Goal: Navigation & Orientation: Find specific page/section

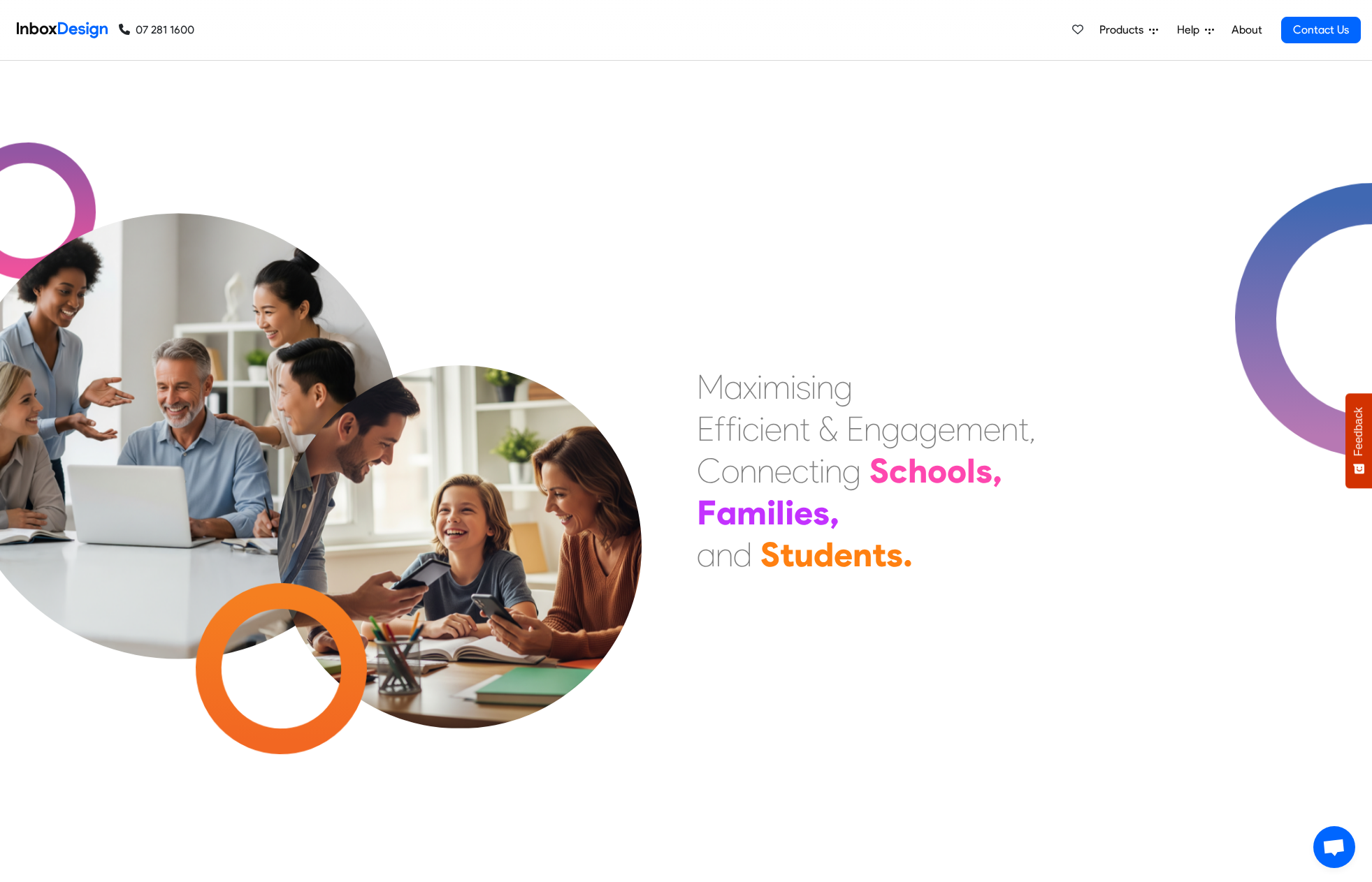
scroll to position [855, 0]
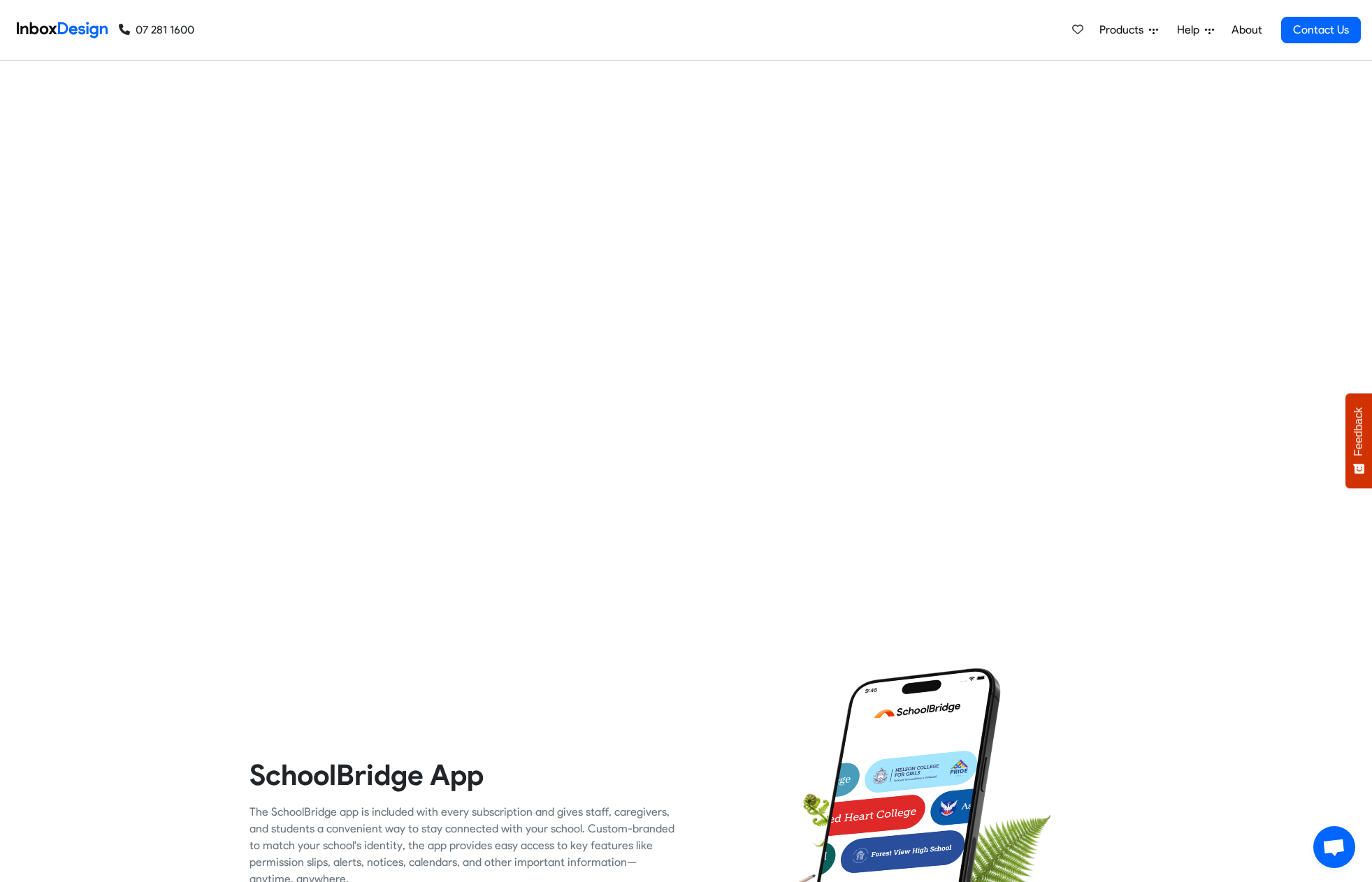
checkbox input "true"
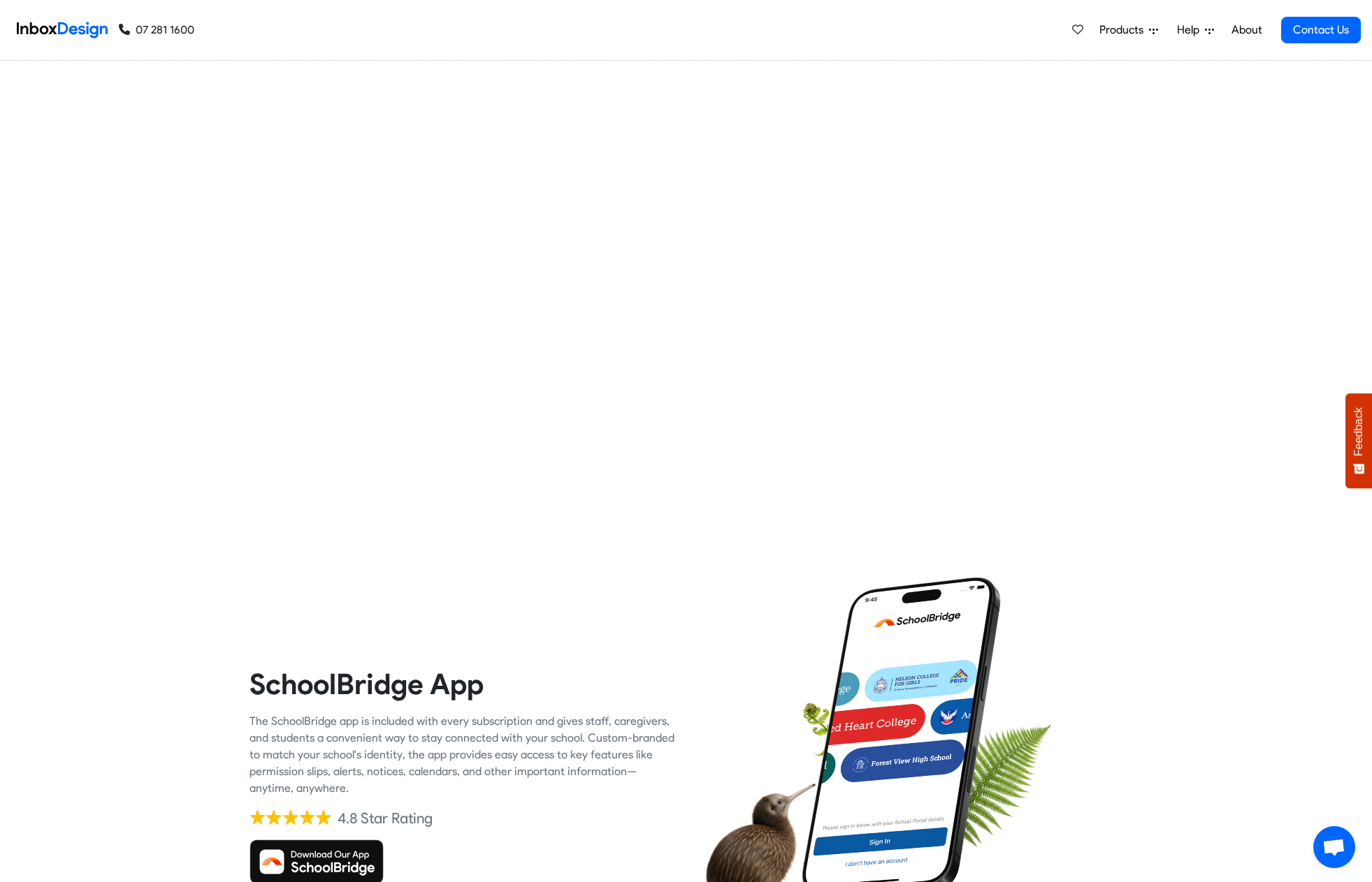
checkbox input "true"
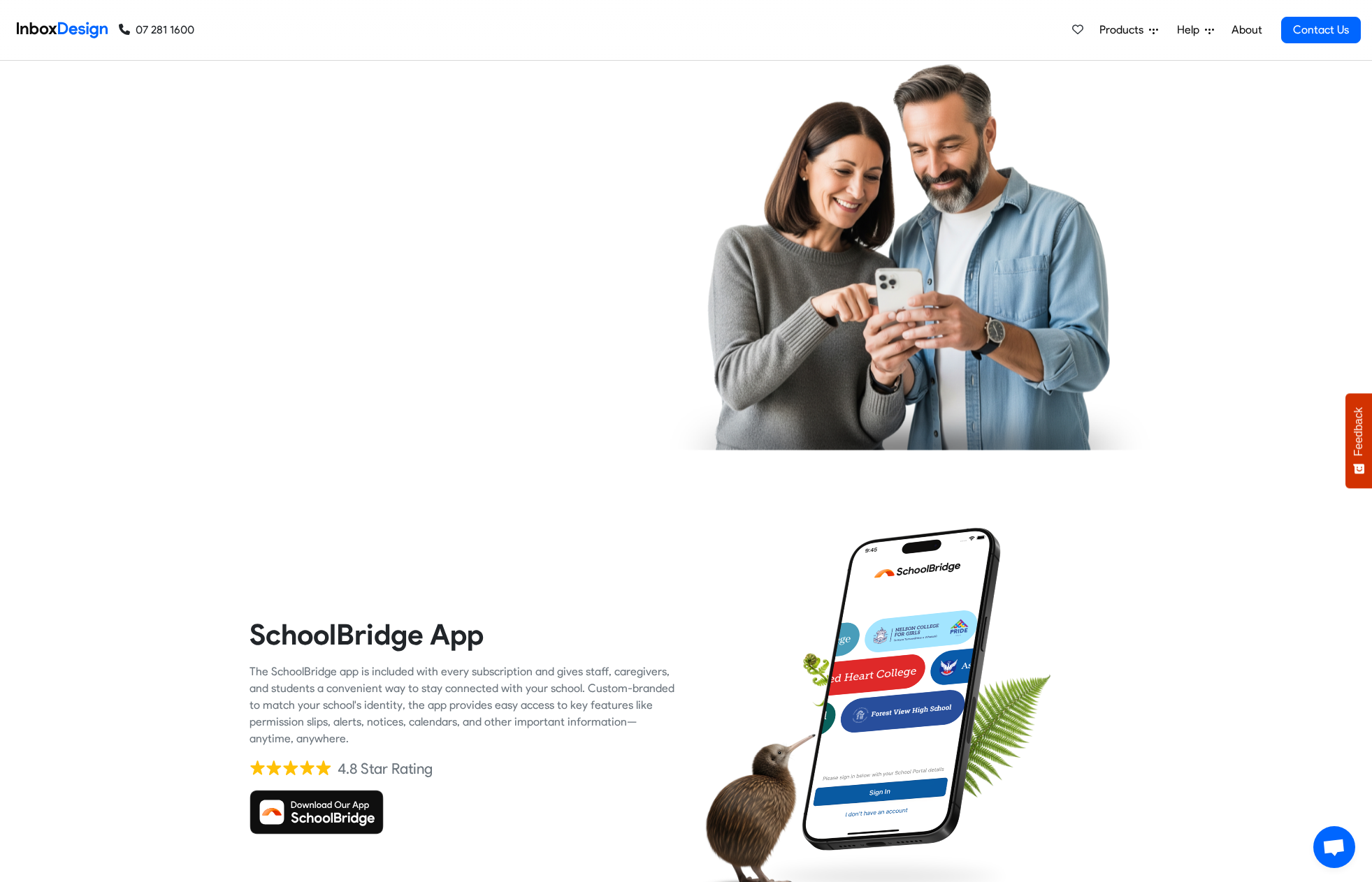
checkbox input "true"
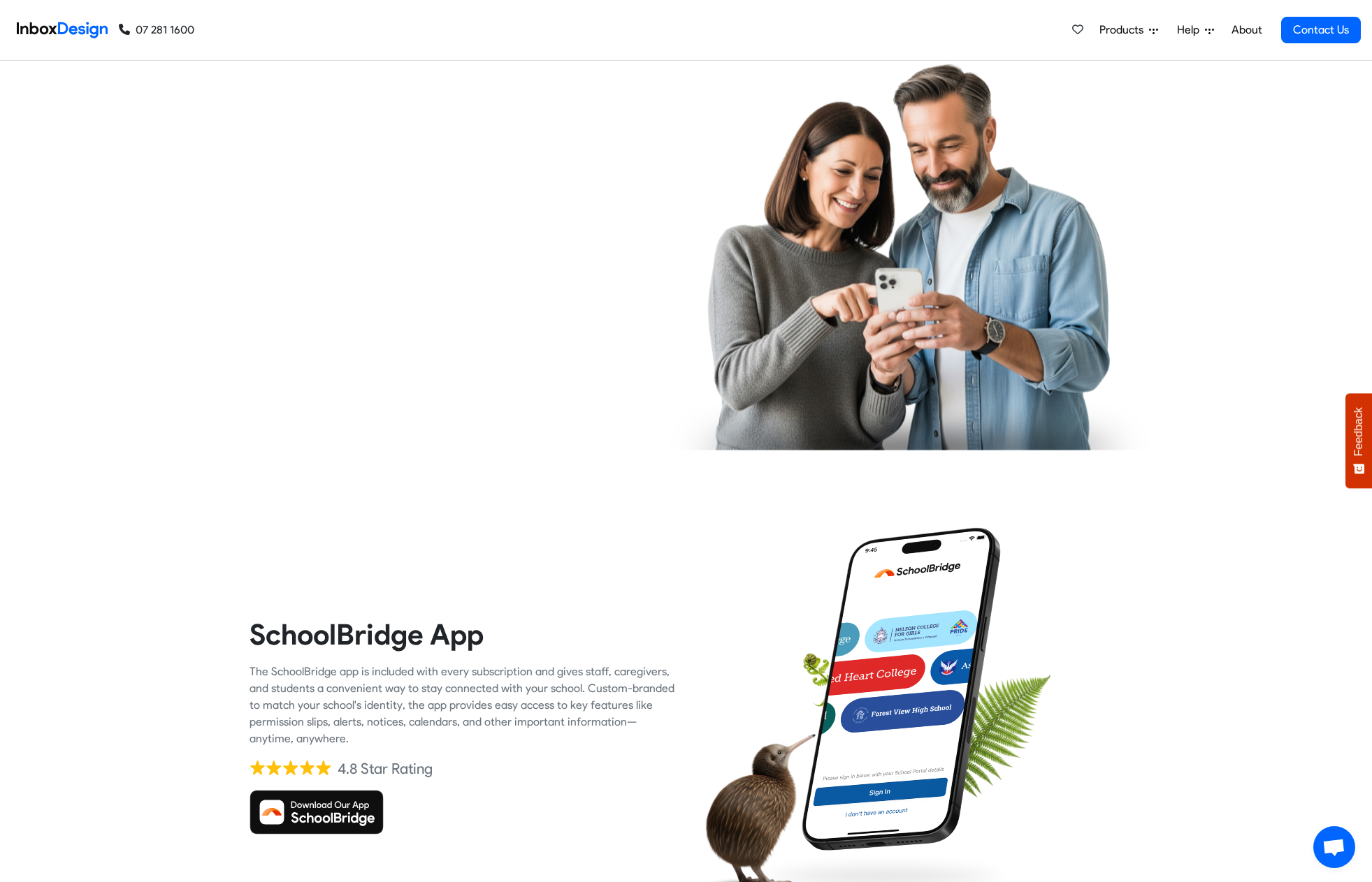
checkbox input "true"
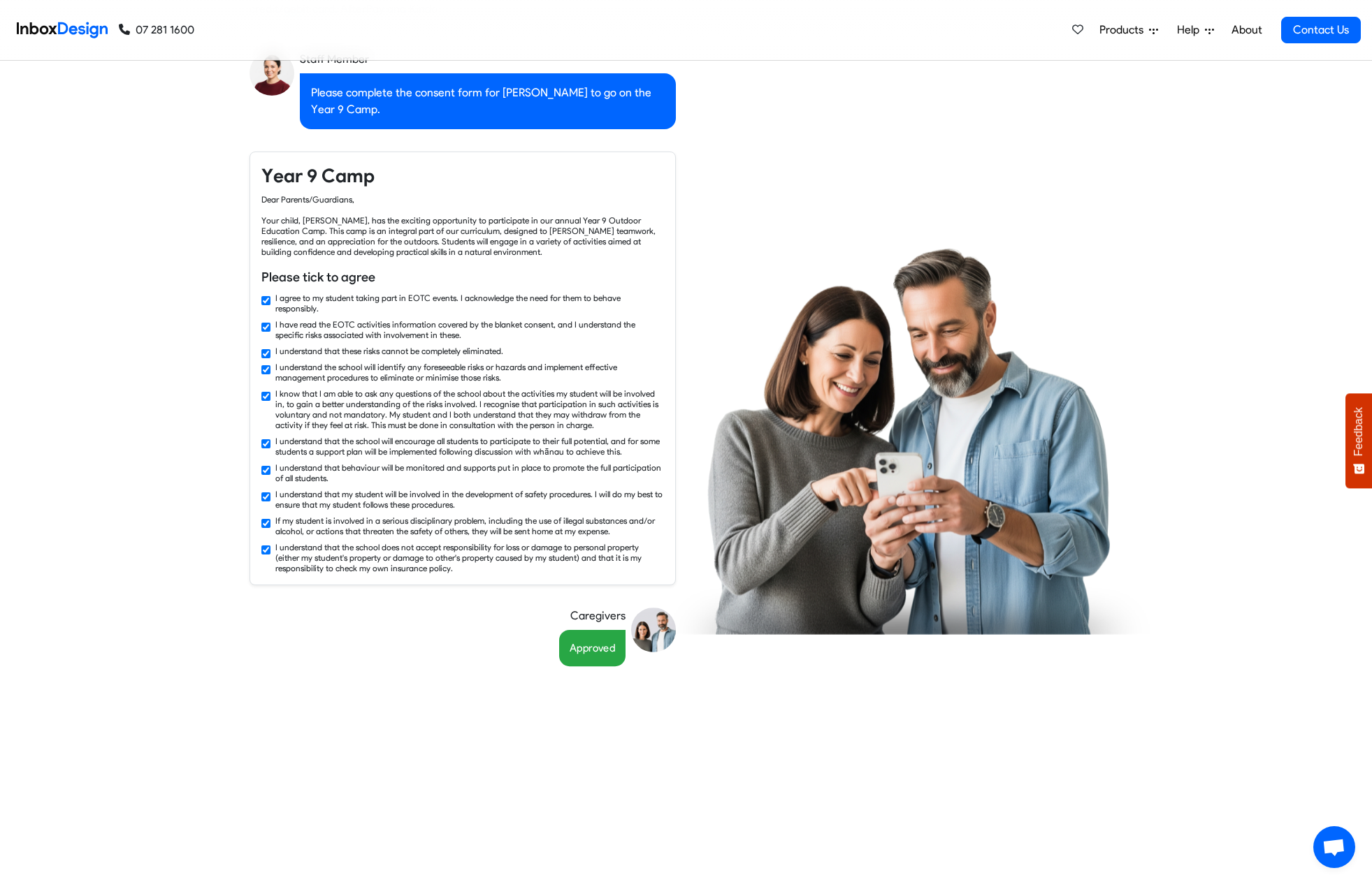
scroll to position [2344, 0]
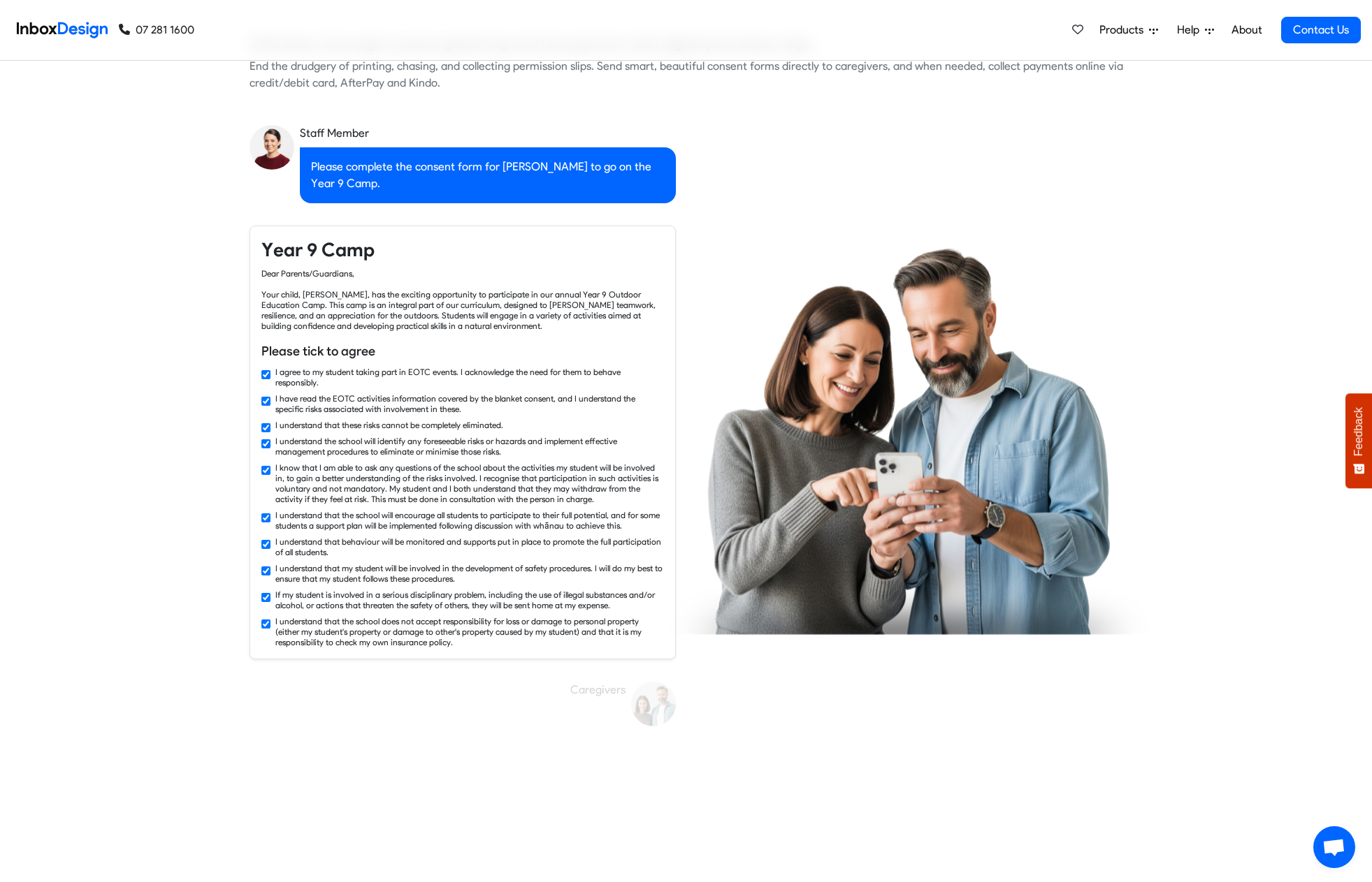
checkbox input "false"
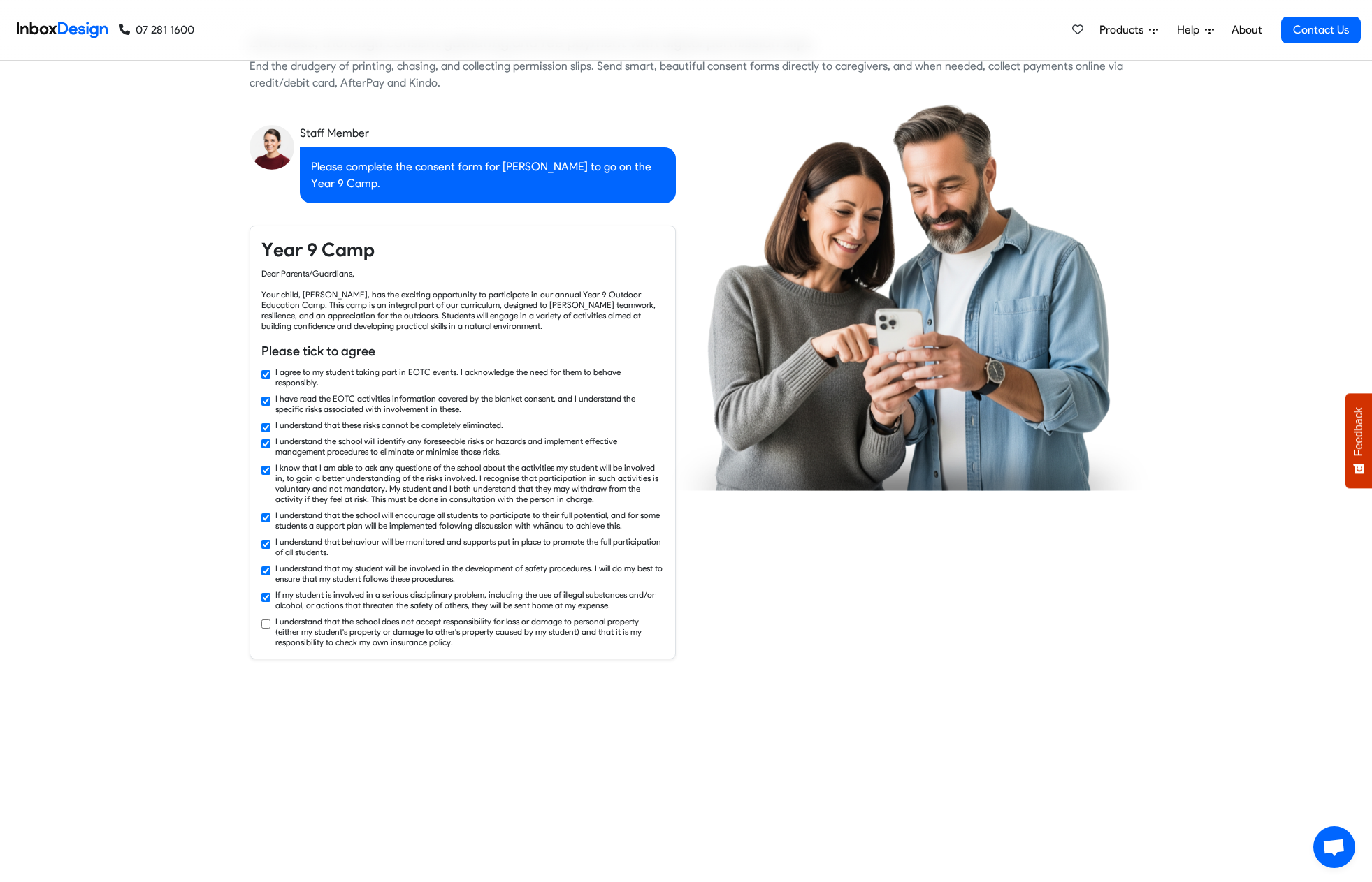
scroll to position [2106, 0]
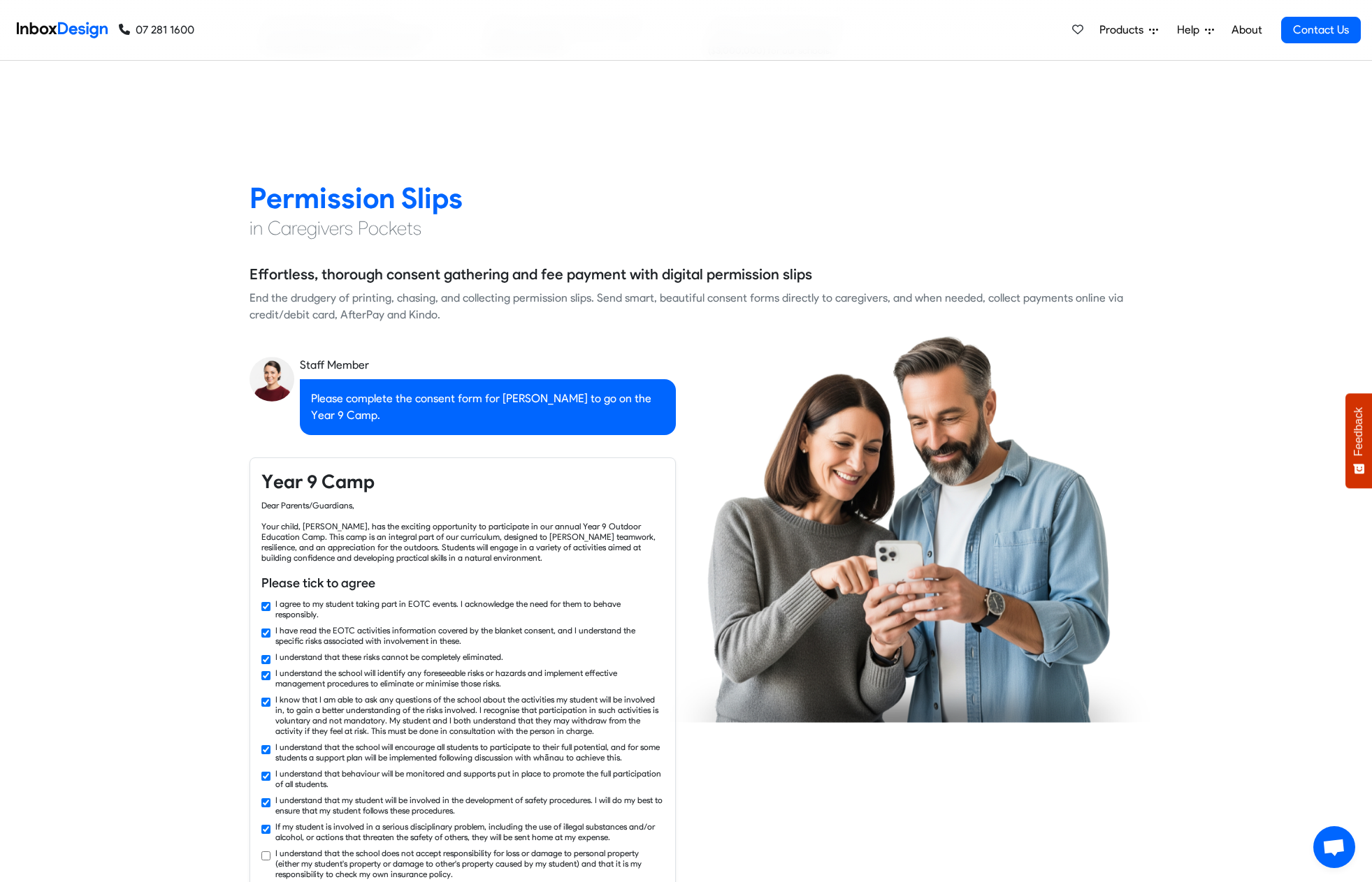
checkbox input "false"
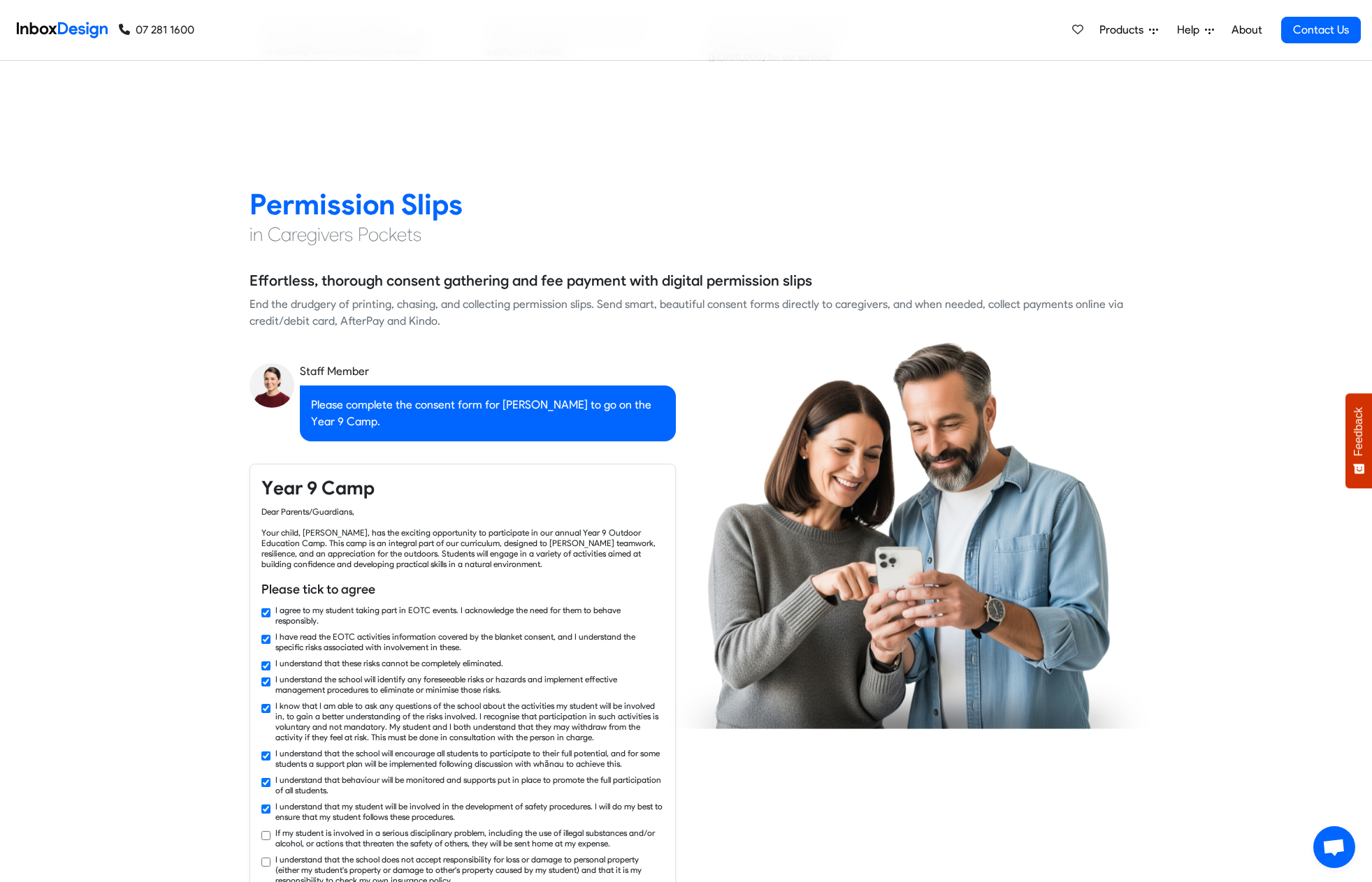
checkbox input "false"
checkbox input "true"
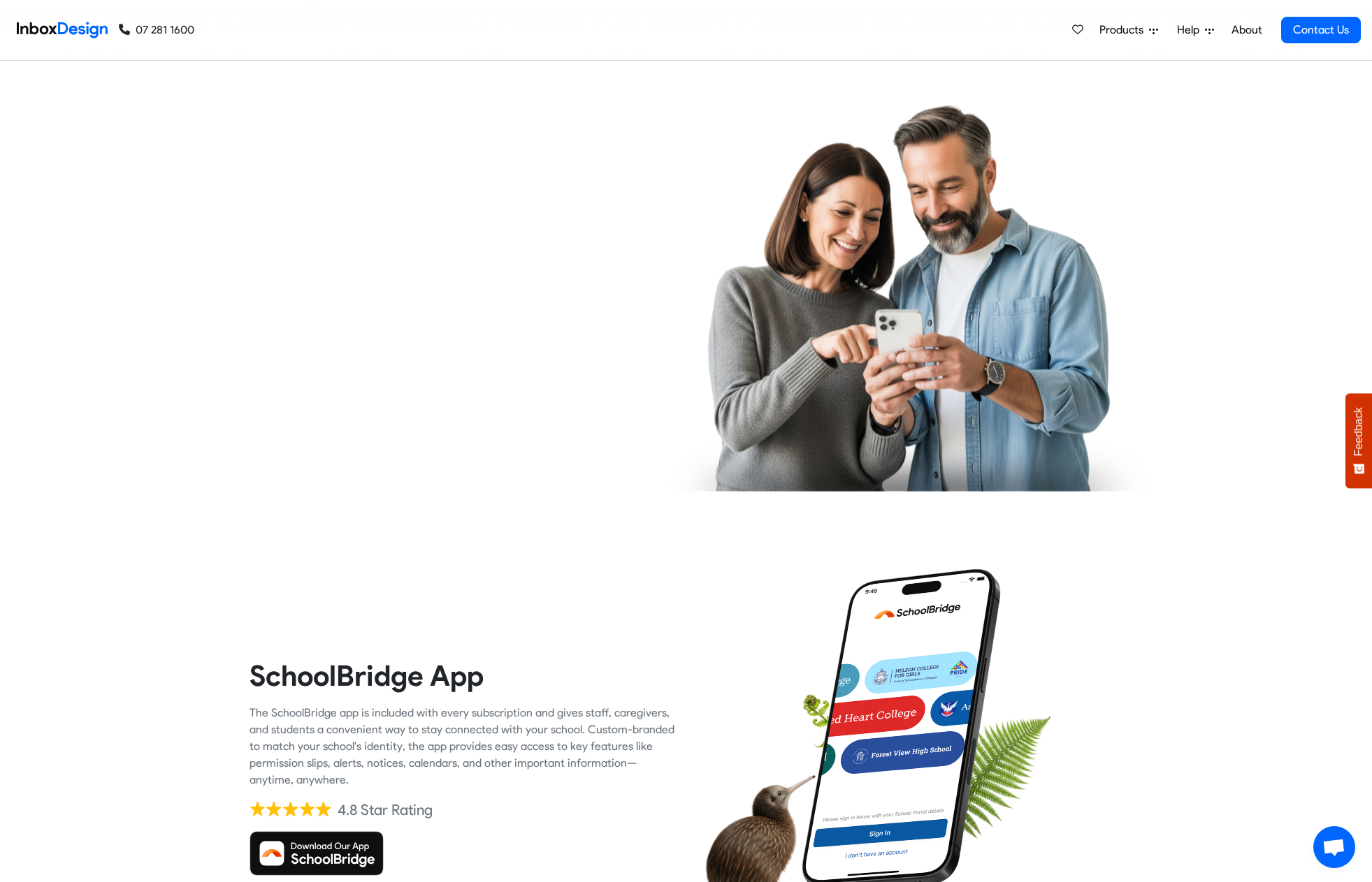
checkbox input "true"
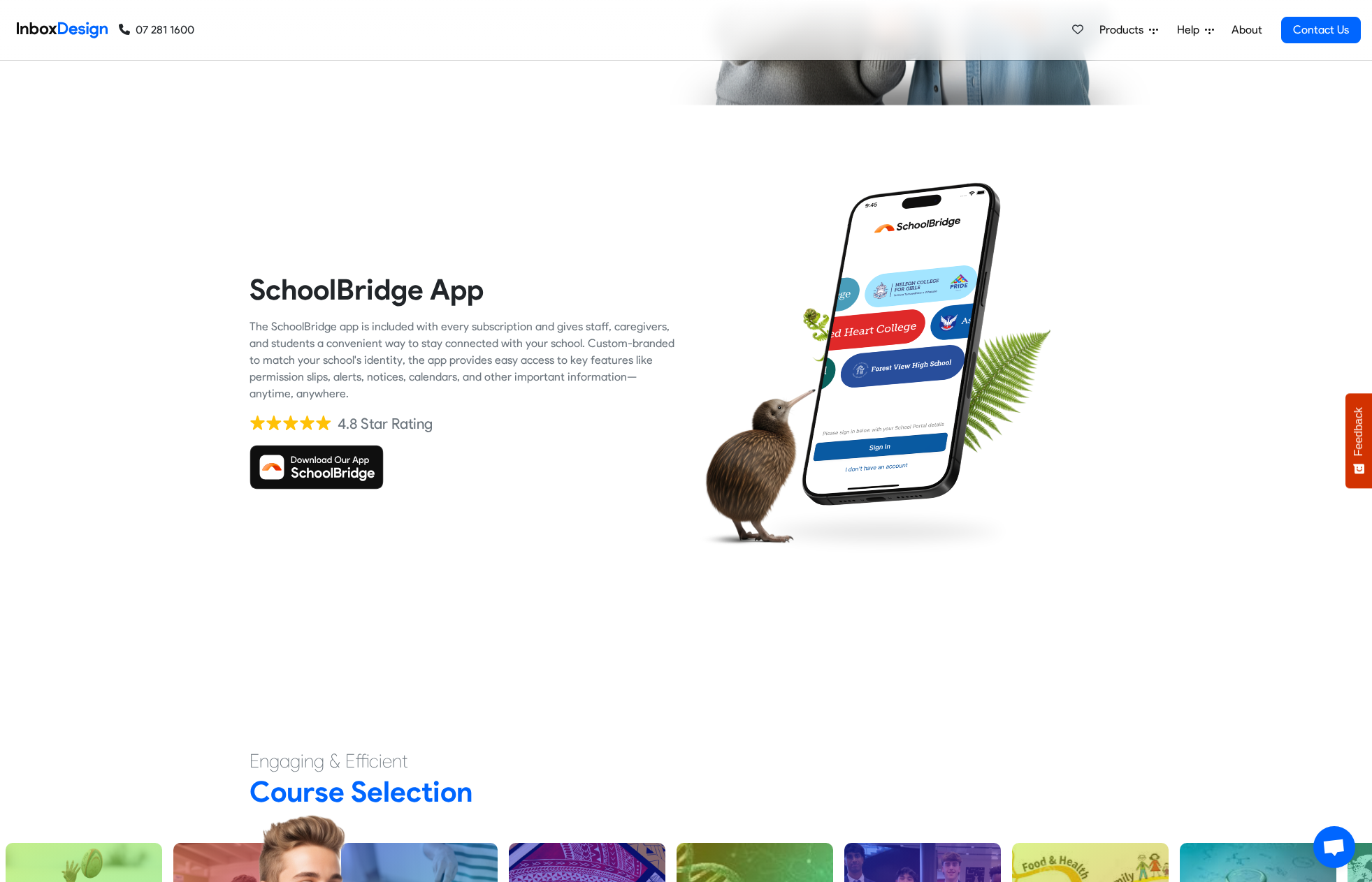
checkbox input "true"
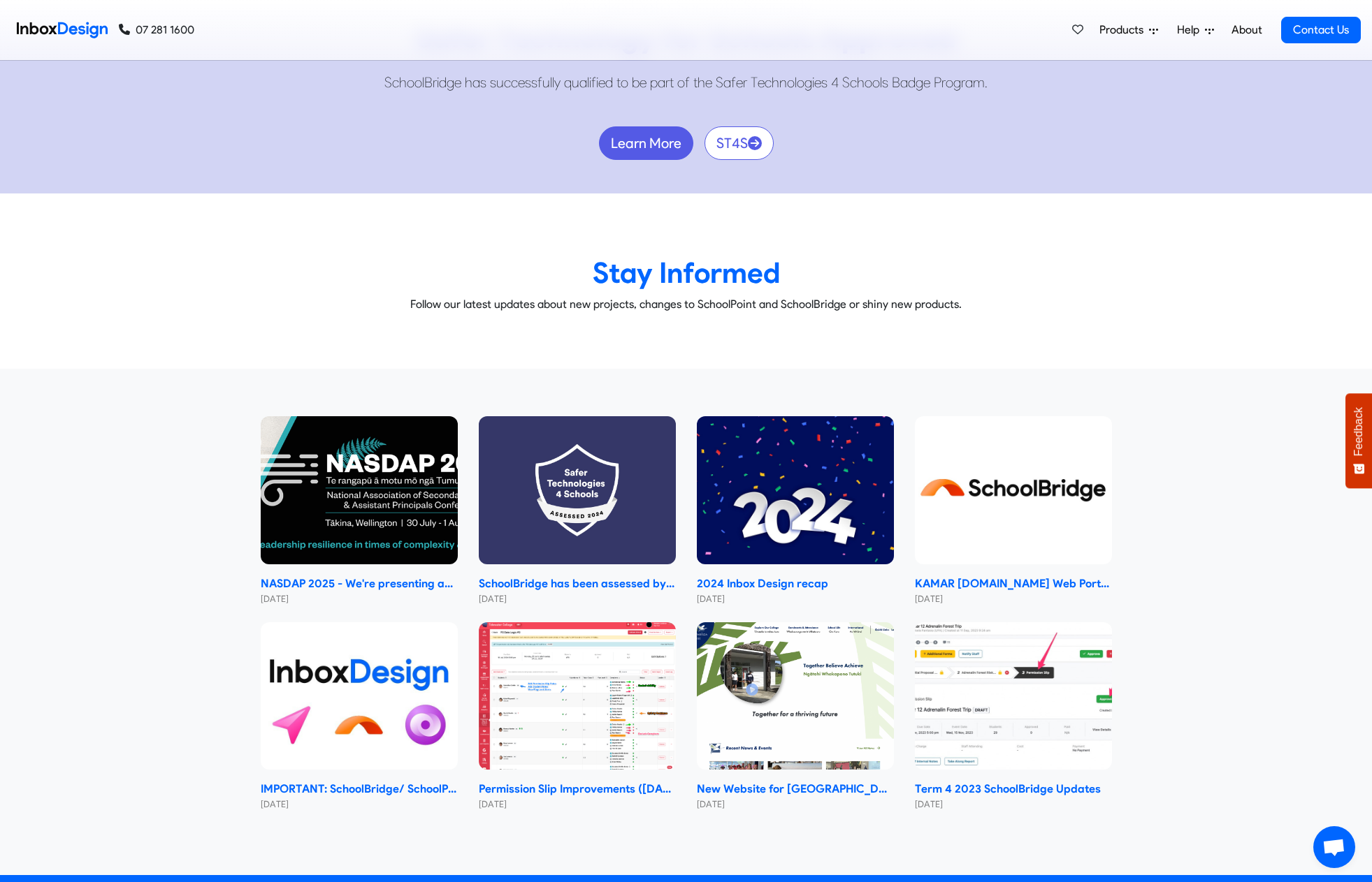
scroll to position [8669, 0]
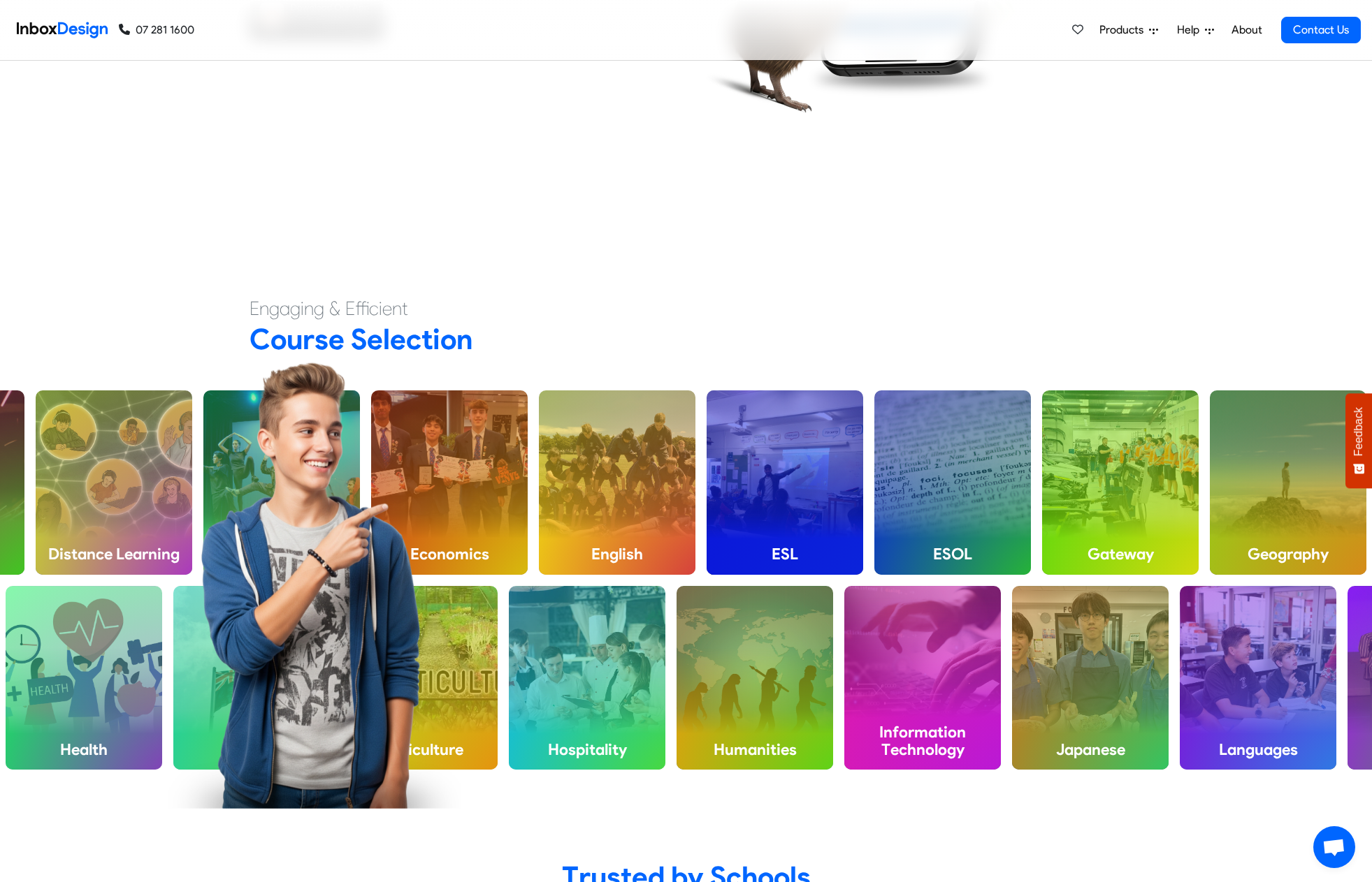
checkbox input "false"
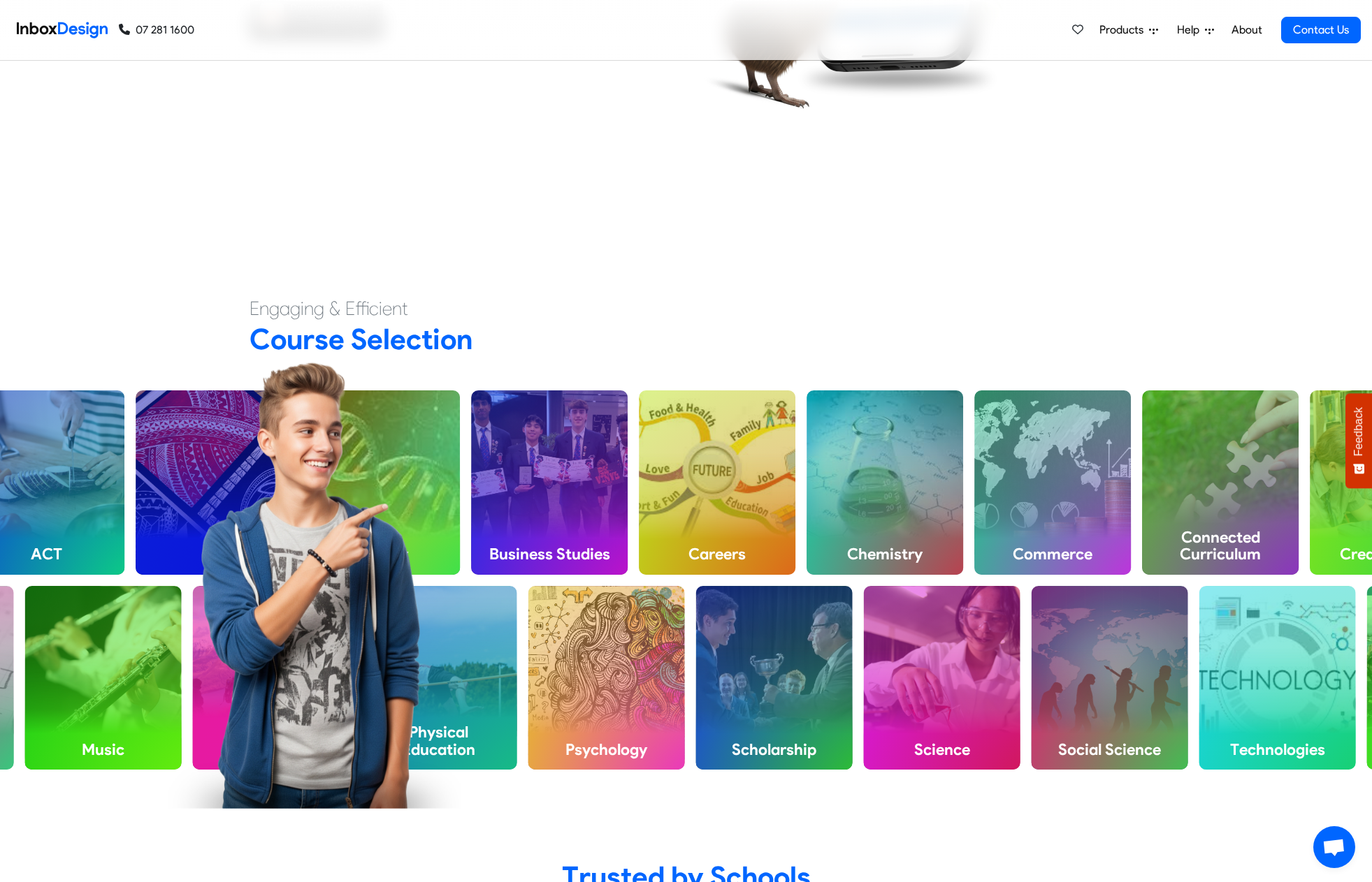
checkbox input "false"
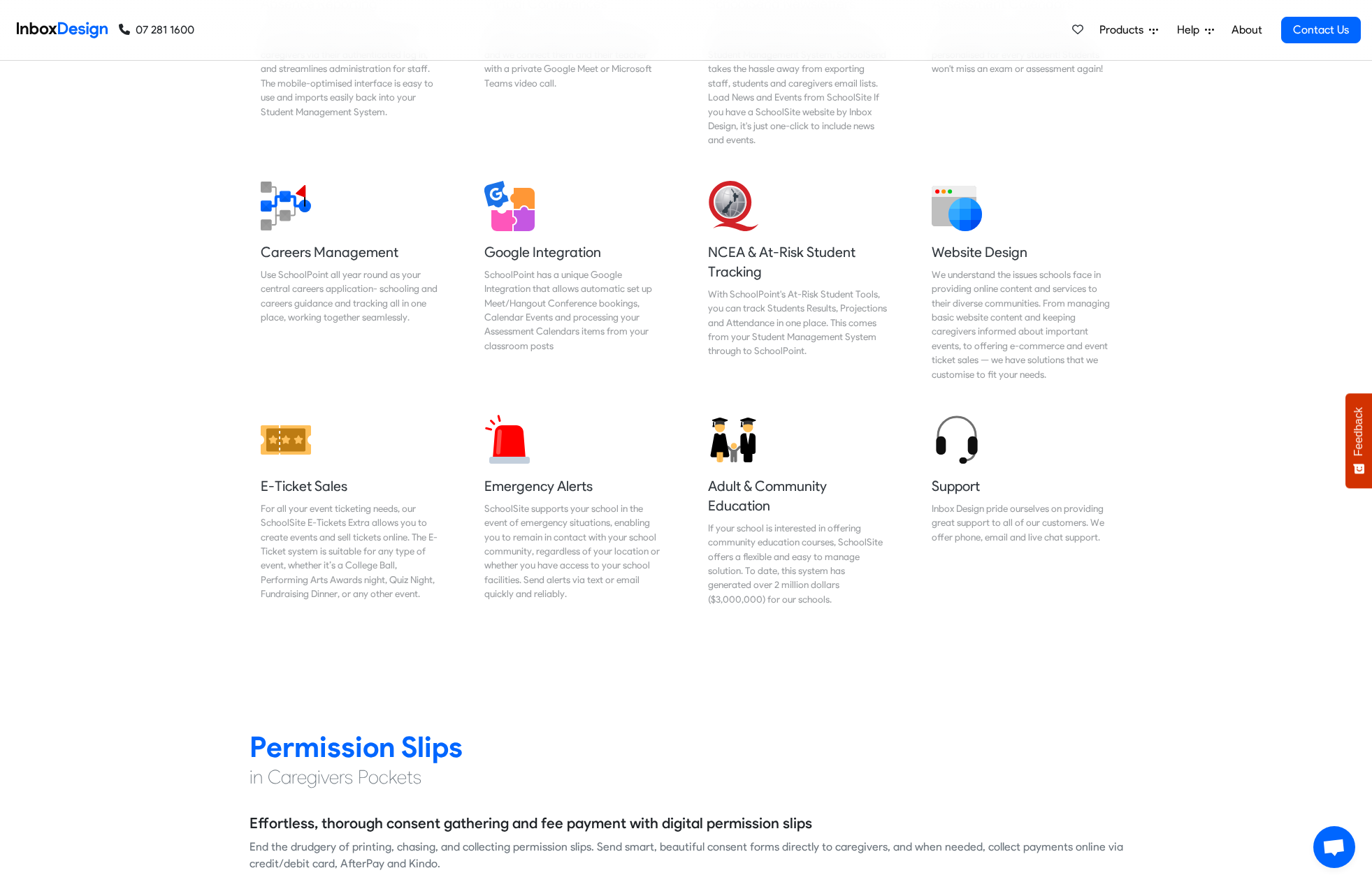
checkbox input "false"
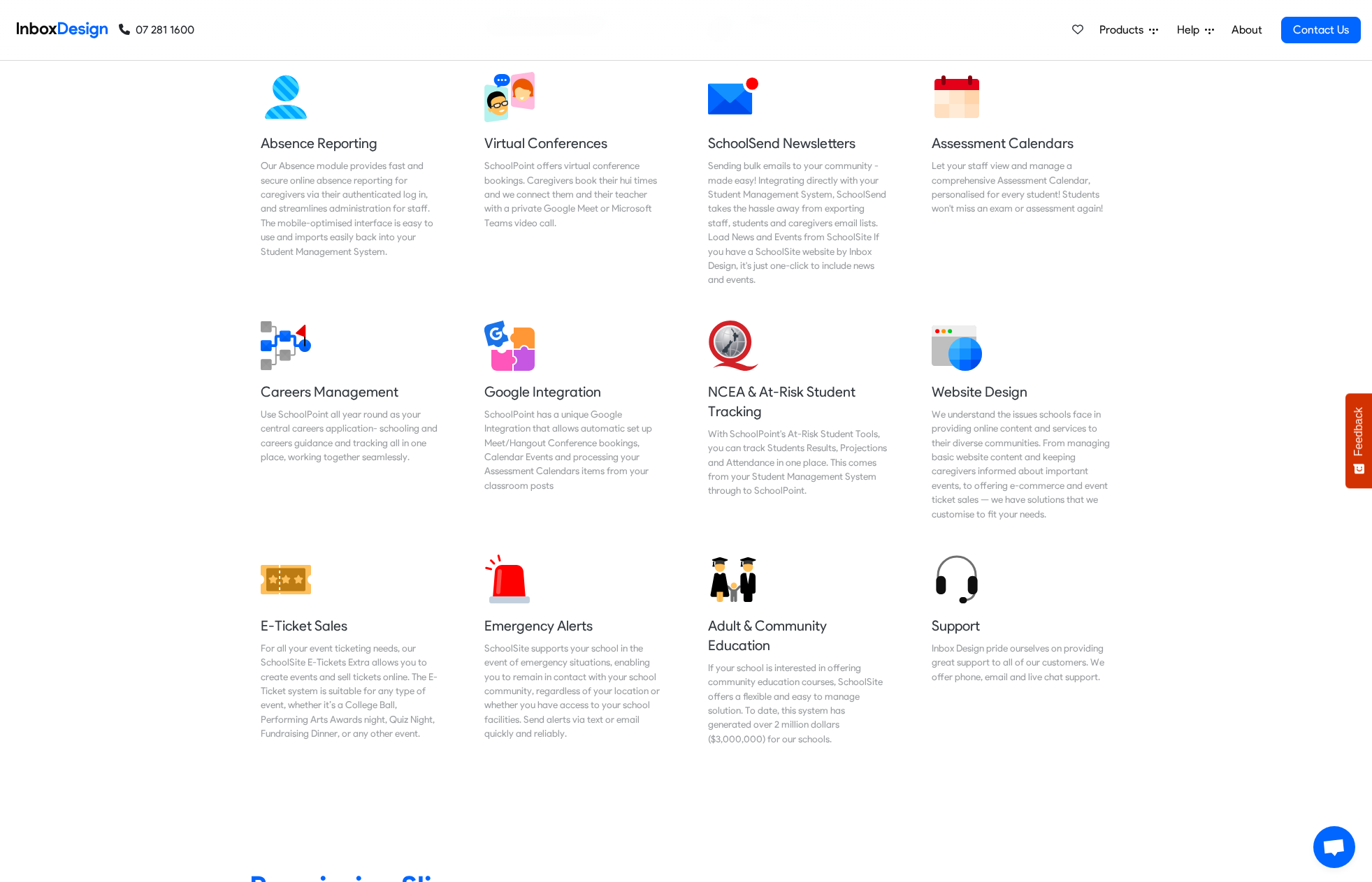
checkbox input "false"
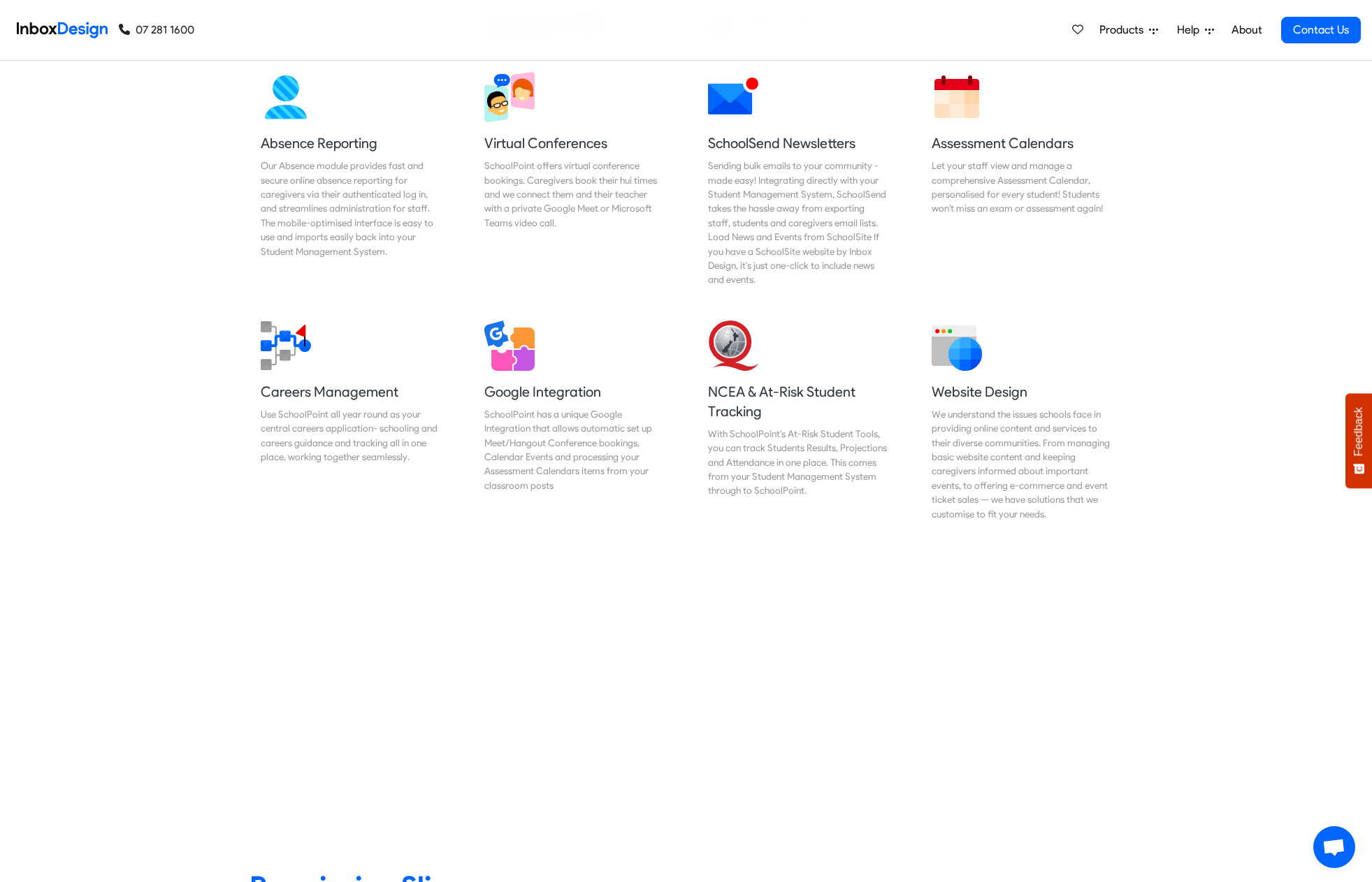
checkbox input "false"
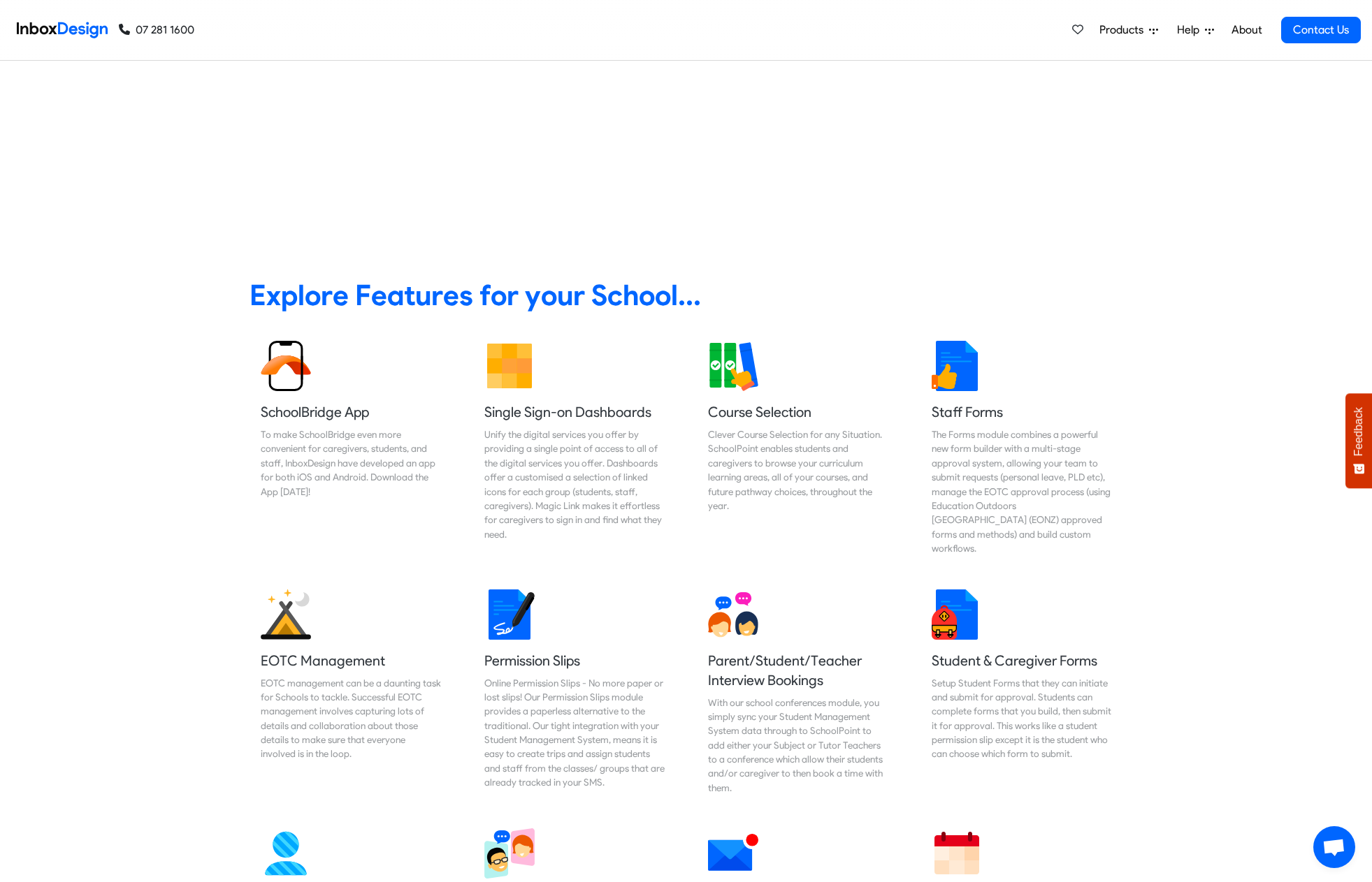
checkbox input "false"
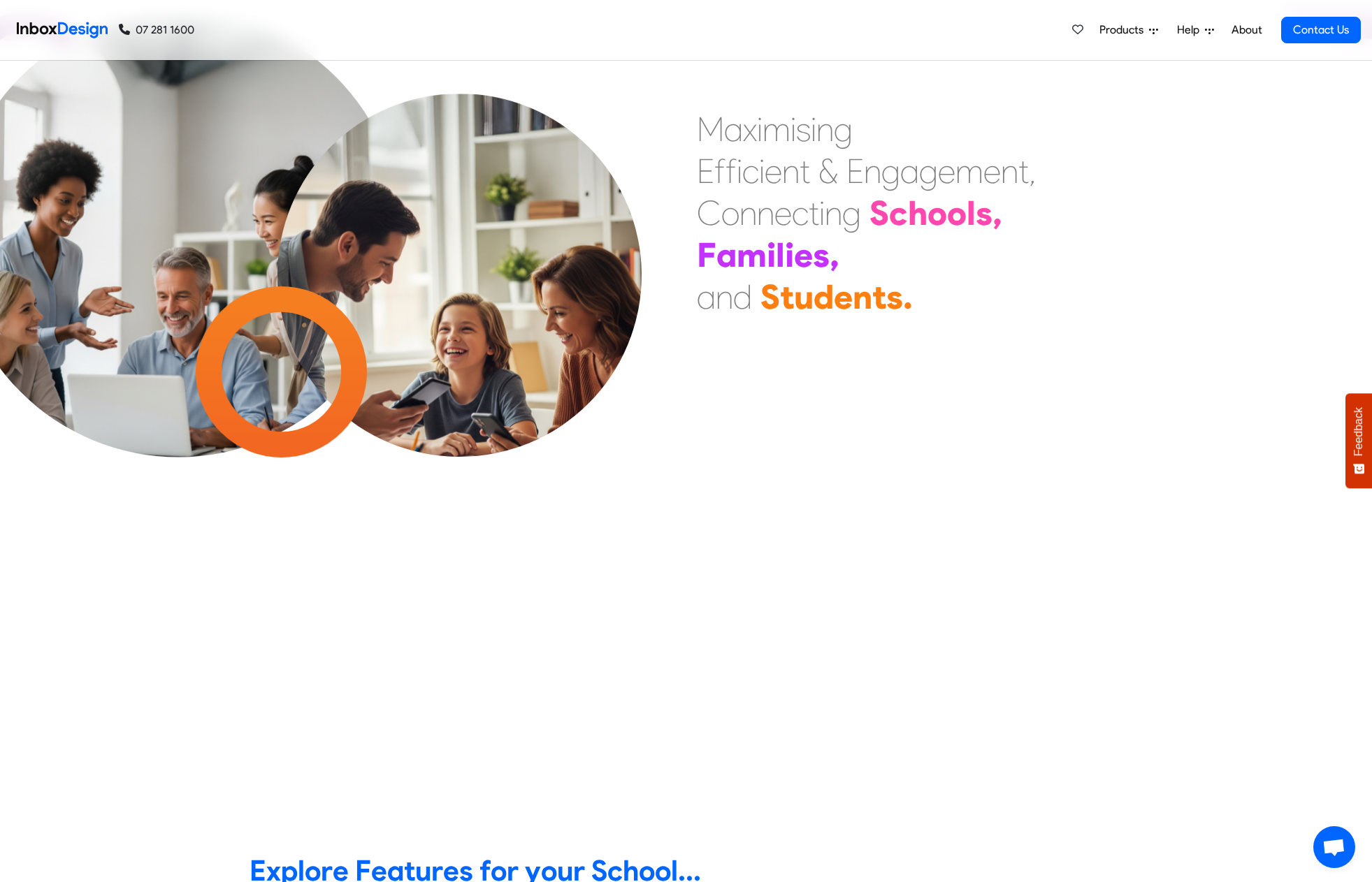
checkbox input "false"
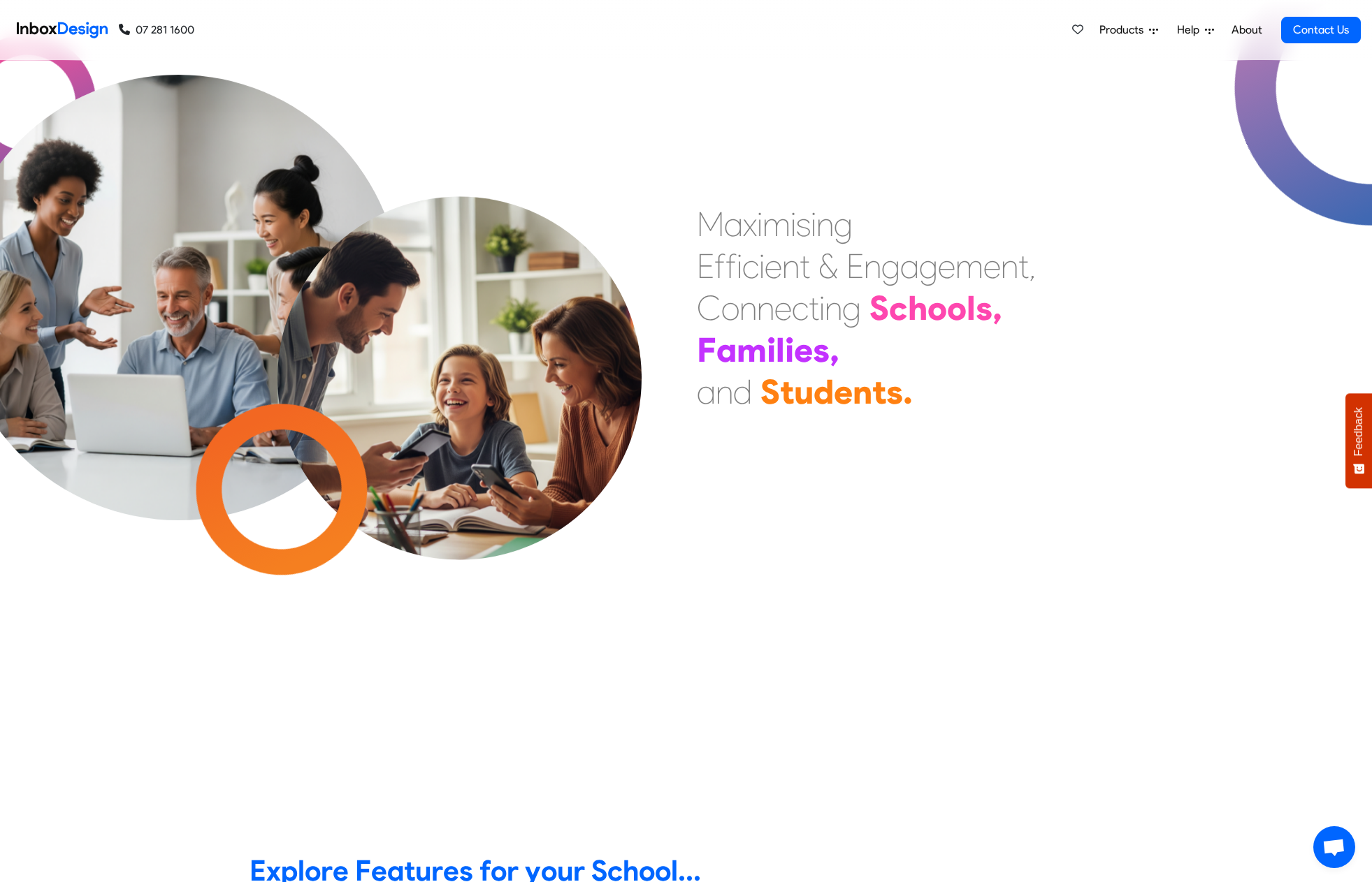
scroll to position [0, 0]
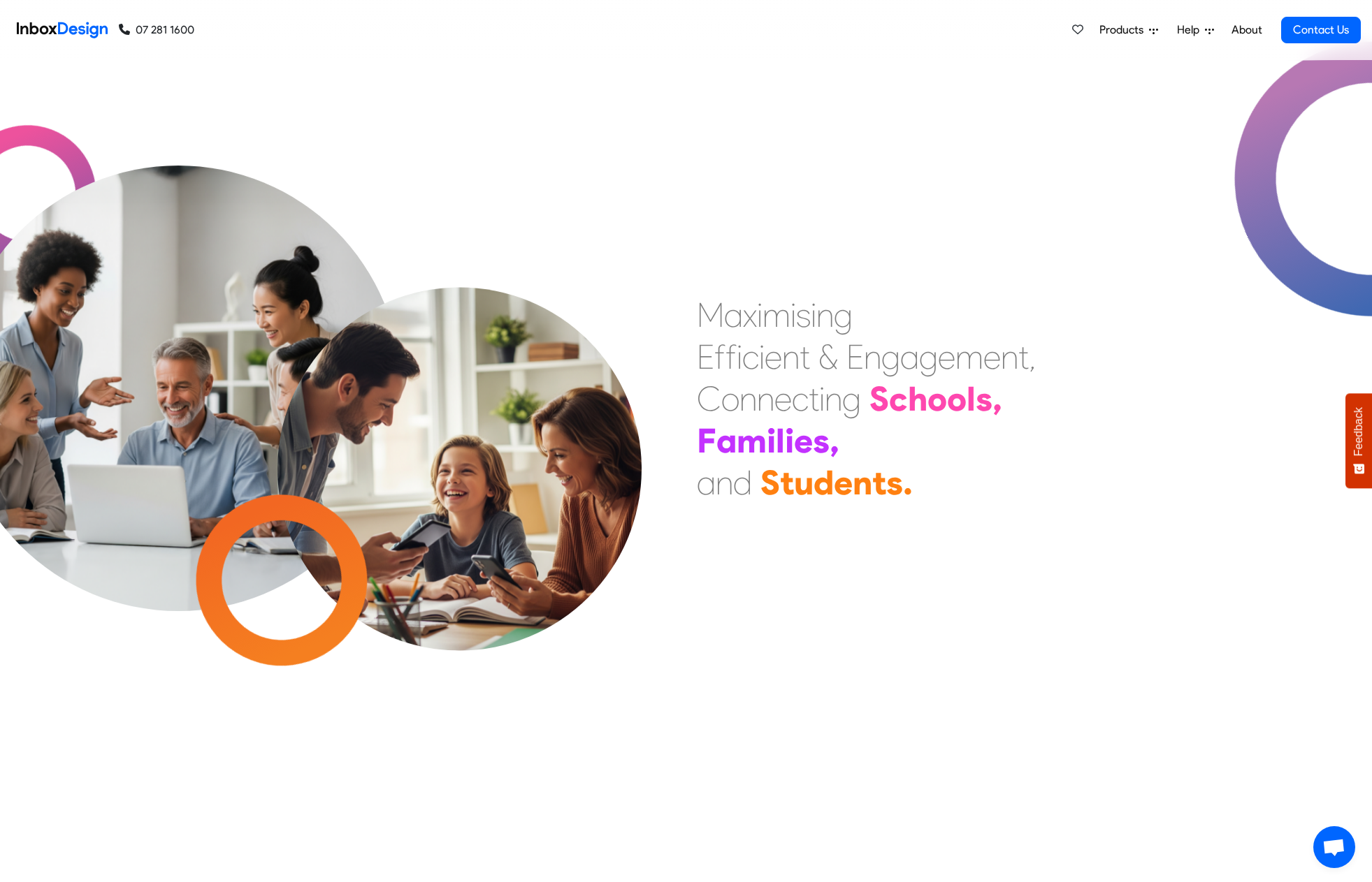
checkbox input "false"
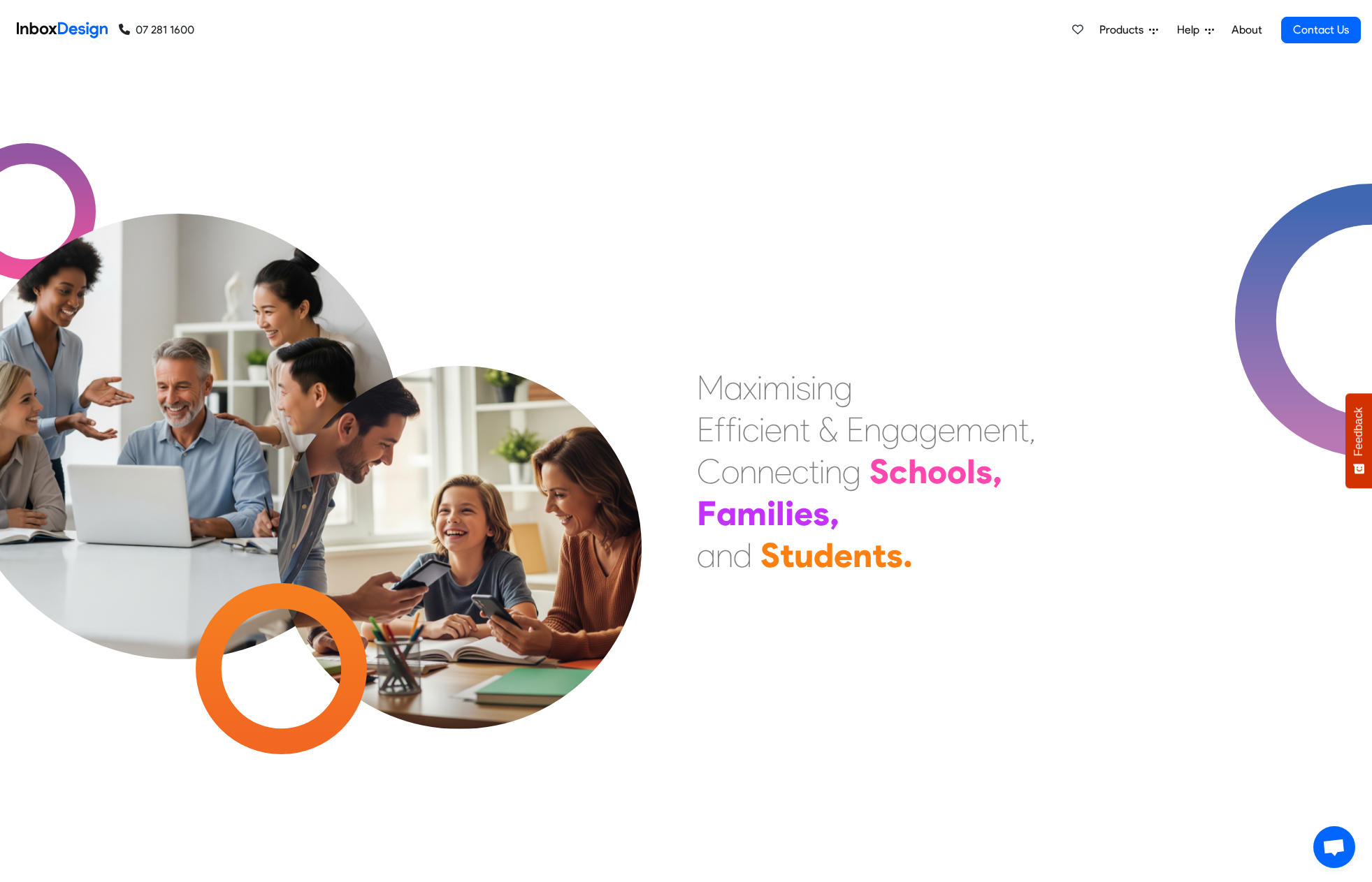
click at [1151, 28] on icon at bounding box center [1153, 30] width 9 height 9
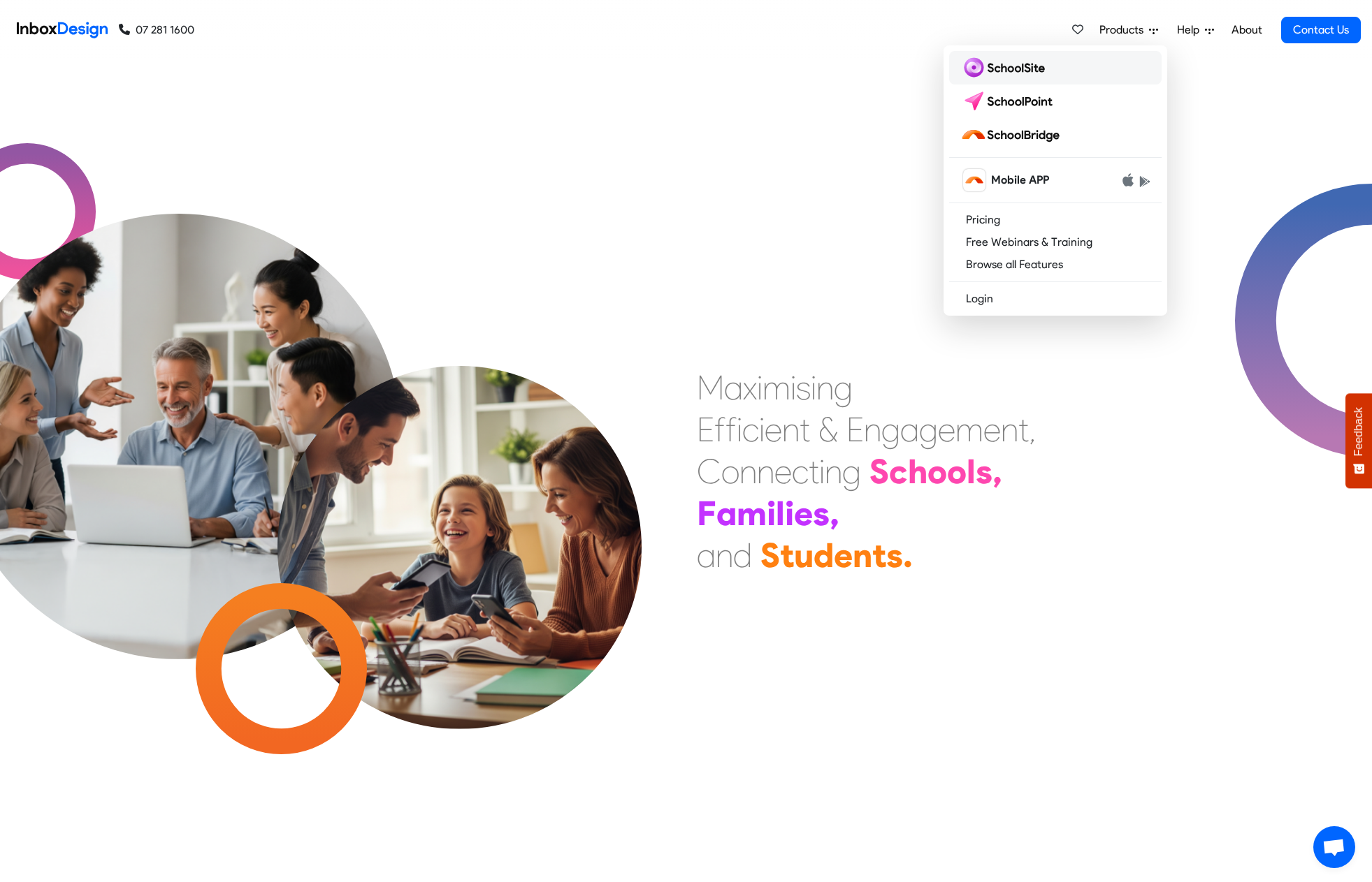
click at [1014, 64] on img at bounding box center [1005, 68] width 90 height 23
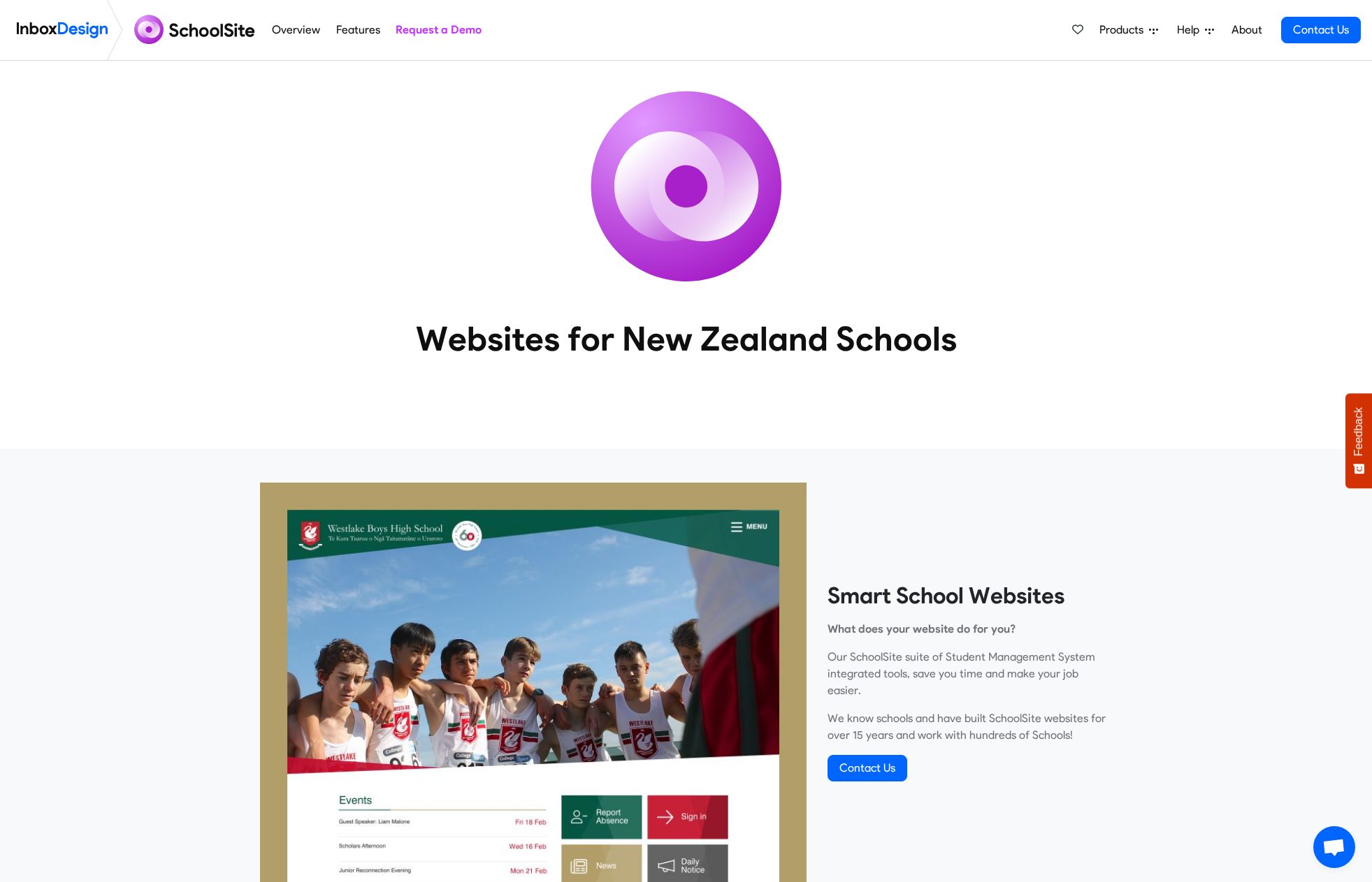
click at [1258, 23] on link "About" at bounding box center [1246, 30] width 39 height 28
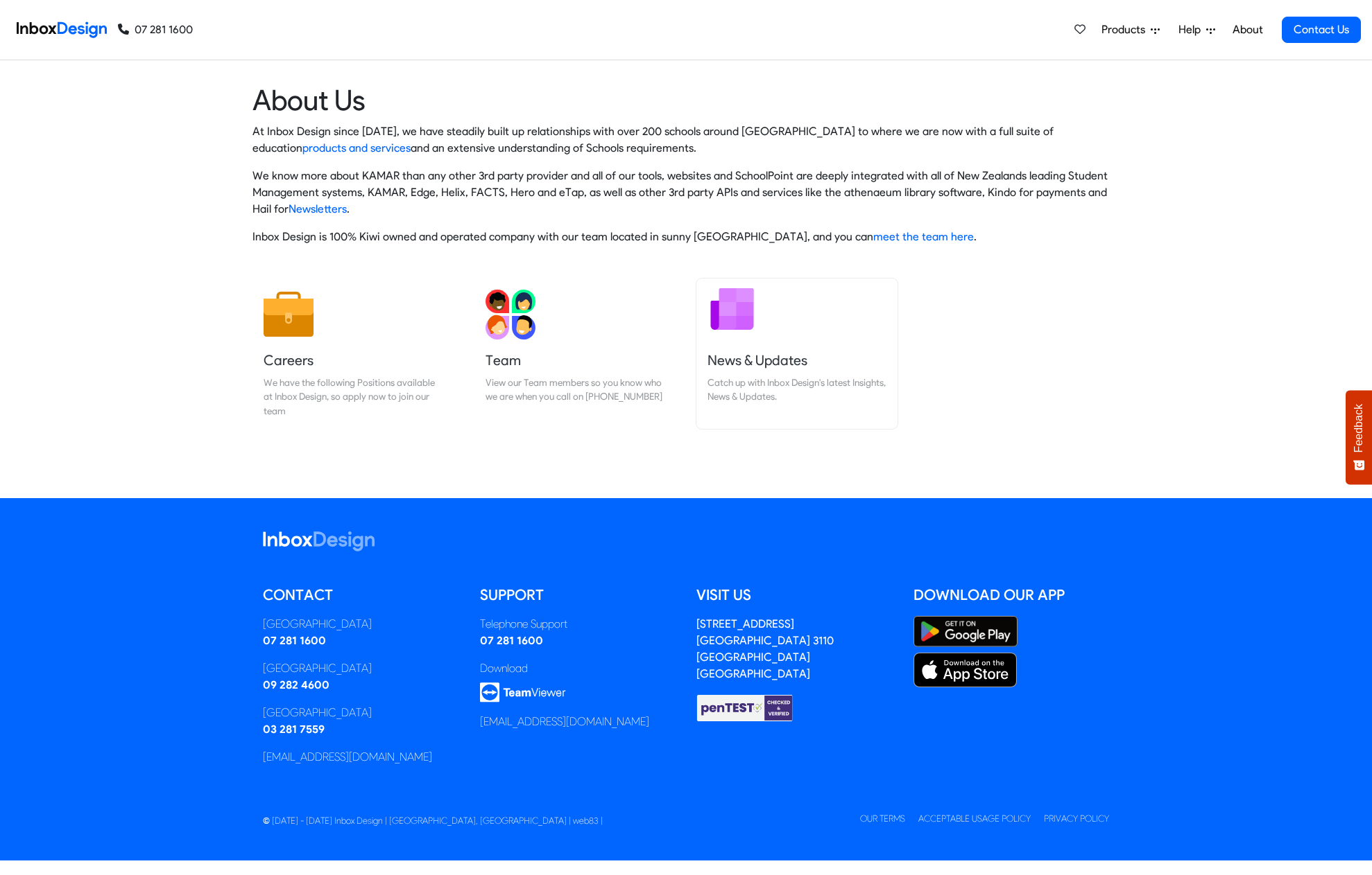
click at [735, 337] on link "News & Updates Catch up with Inbox Design's latest Insights, News & Updates." at bounding box center [797, 354] width 201 height 150
